Goal: Task Accomplishment & Management: Manage account settings

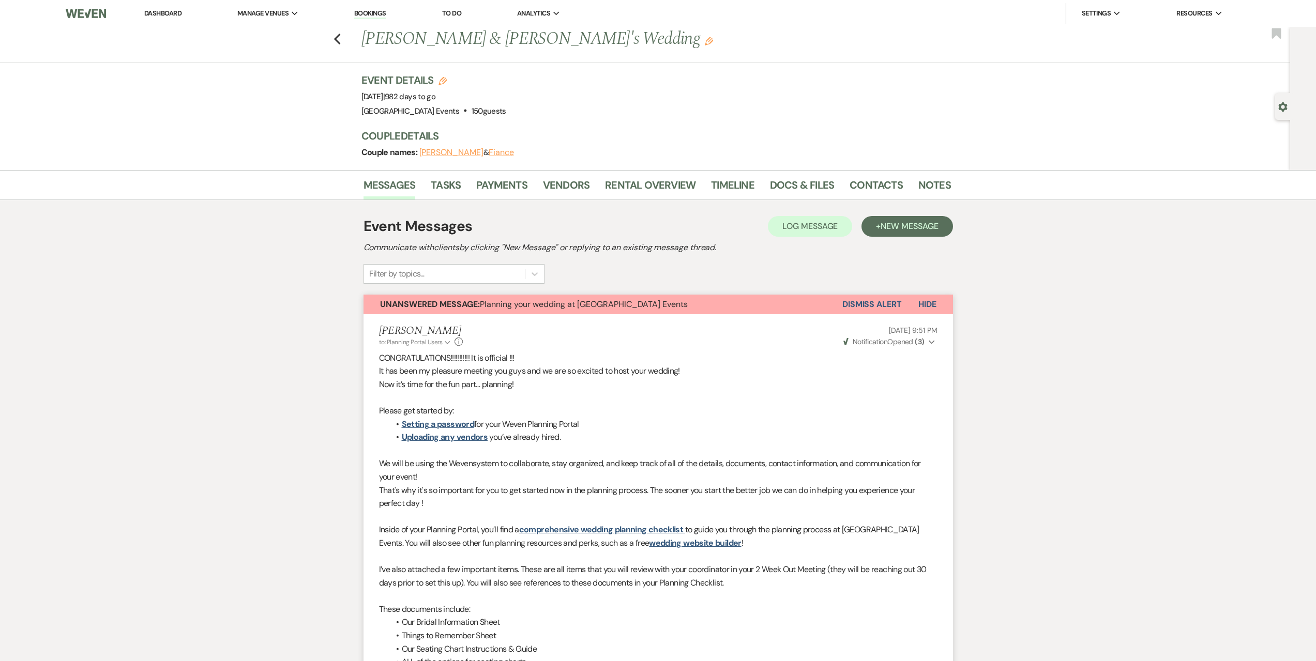
click at [152, 10] on link "Dashboard" at bounding box center [162, 13] width 37 height 9
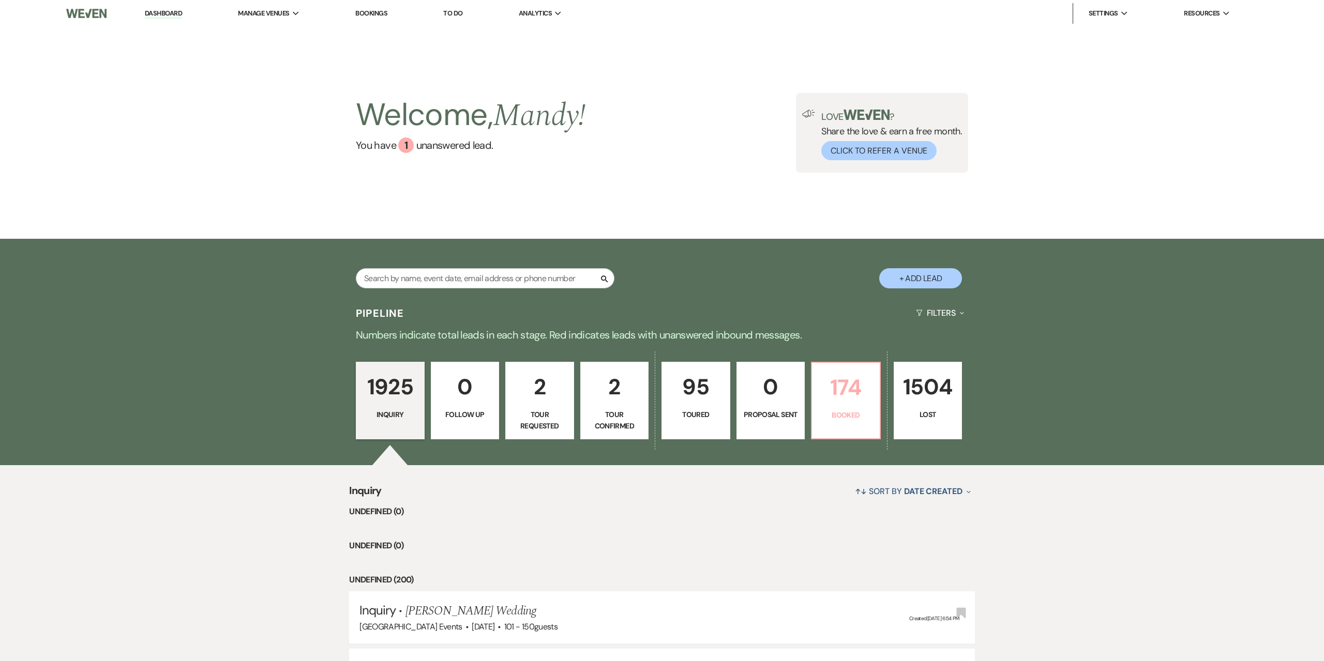
click at [847, 404] on p "174" at bounding box center [845, 387] width 55 height 35
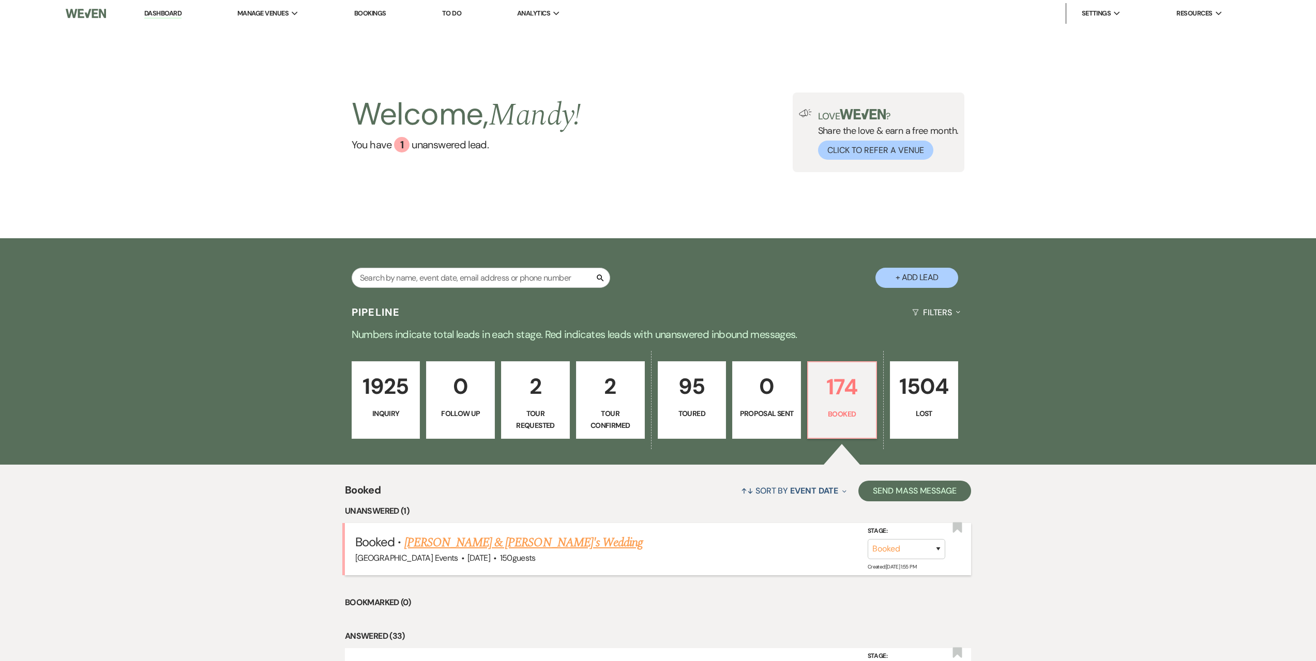
click at [473, 540] on link "[PERSON_NAME] & [PERSON_NAME]'s Wedding" at bounding box center [523, 543] width 239 height 19
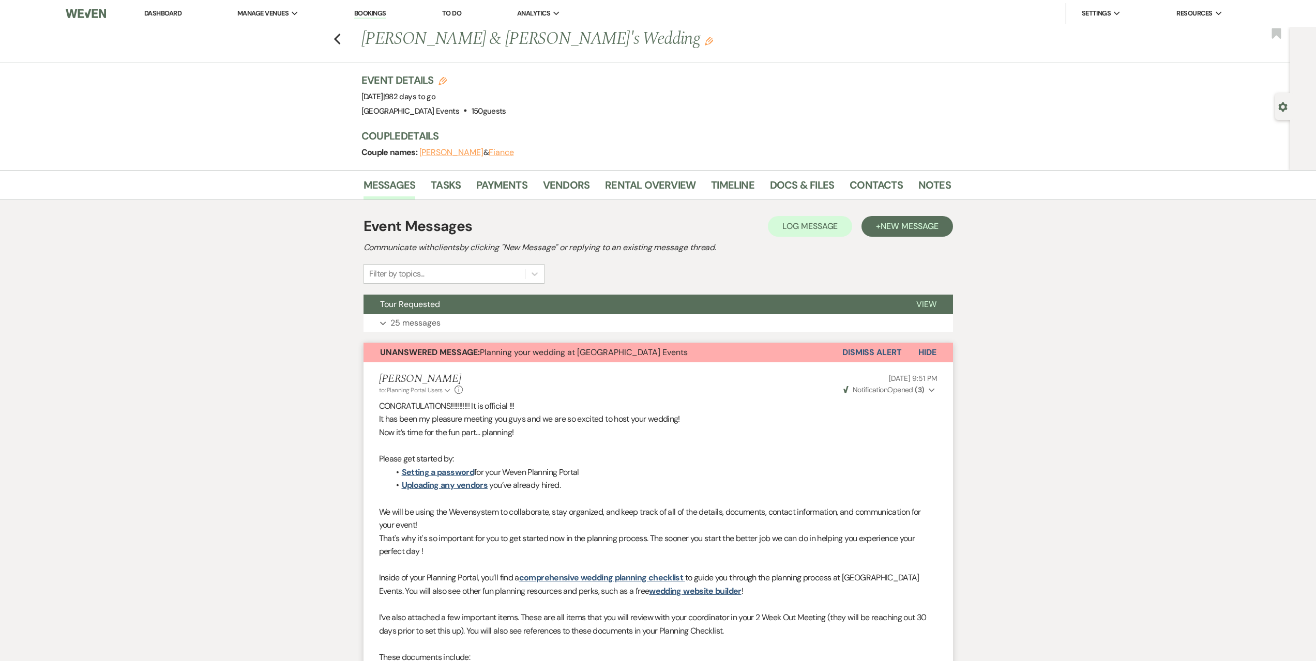
click at [875, 351] on button "Dismiss Alert" at bounding box center [872, 353] width 59 height 20
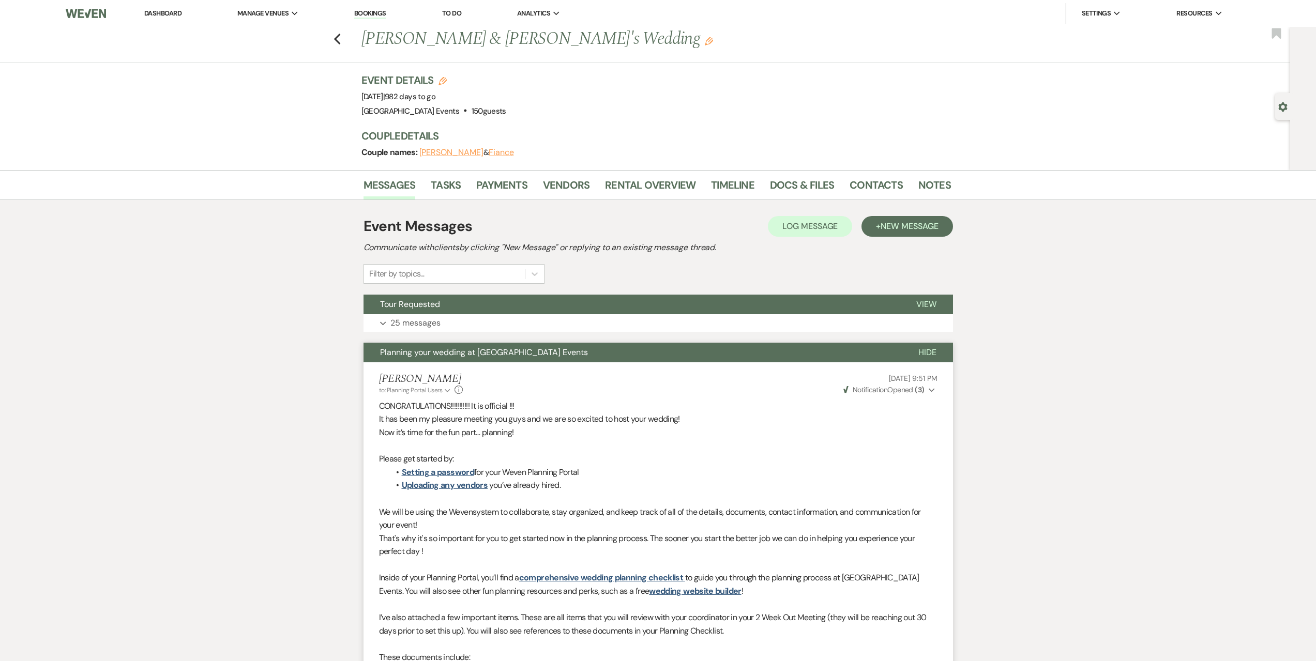
click at [150, 12] on link "Dashboard" at bounding box center [162, 13] width 37 height 9
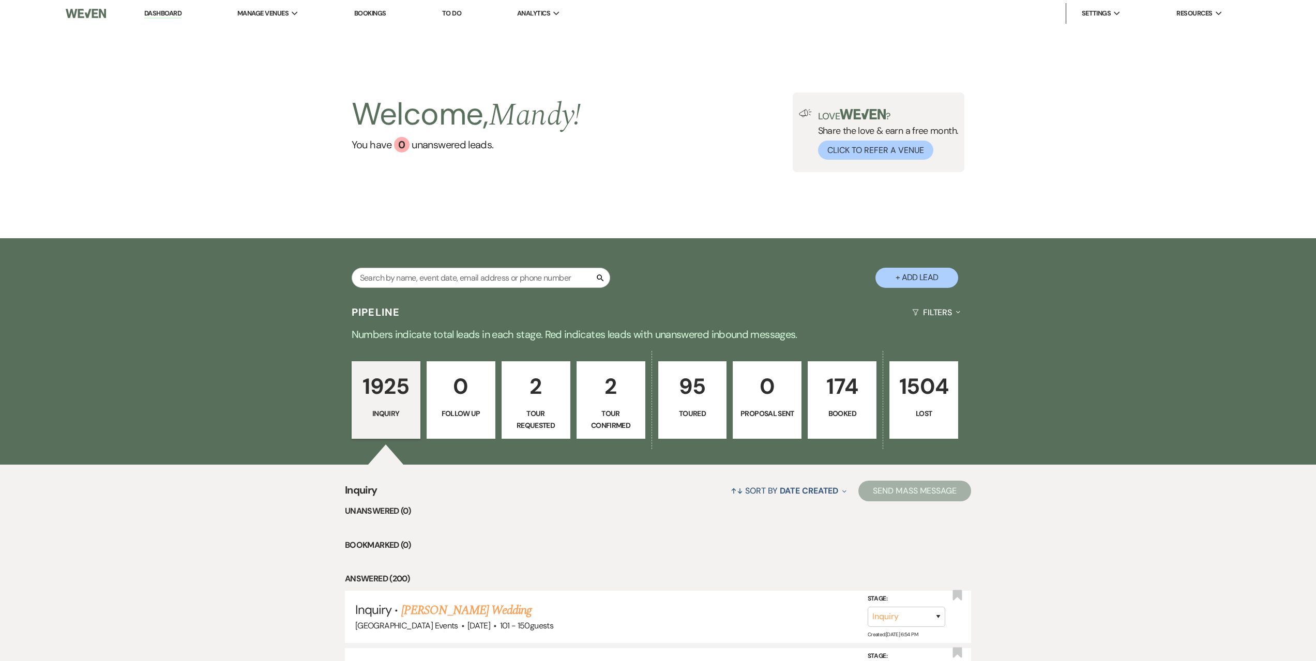
click at [546, 413] on p "Tour Requested" at bounding box center [535, 419] width 55 height 23
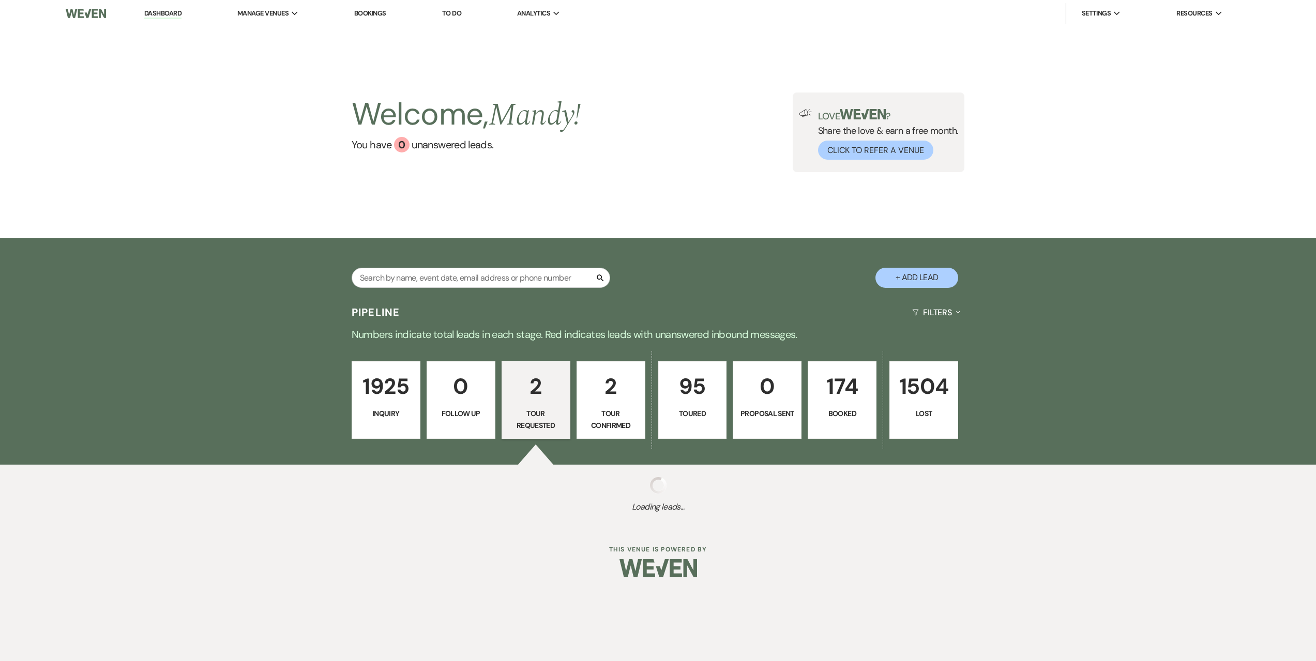
select select "2"
